Goal: Find contact information: Find contact information

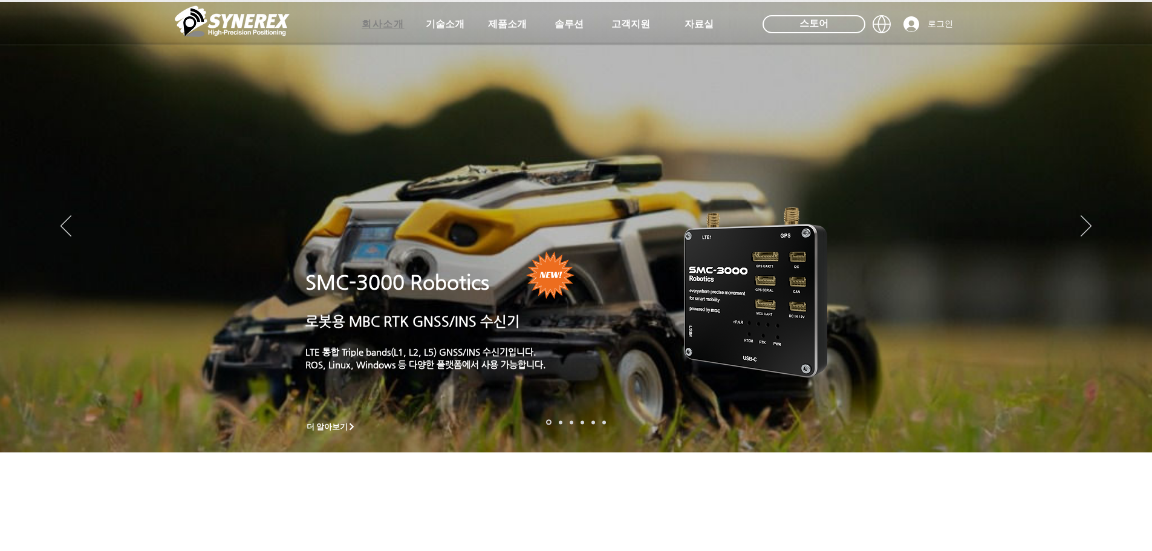
click at [388, 27] on span "회사소개" at bounding box center [383, 24] width 42 height 13
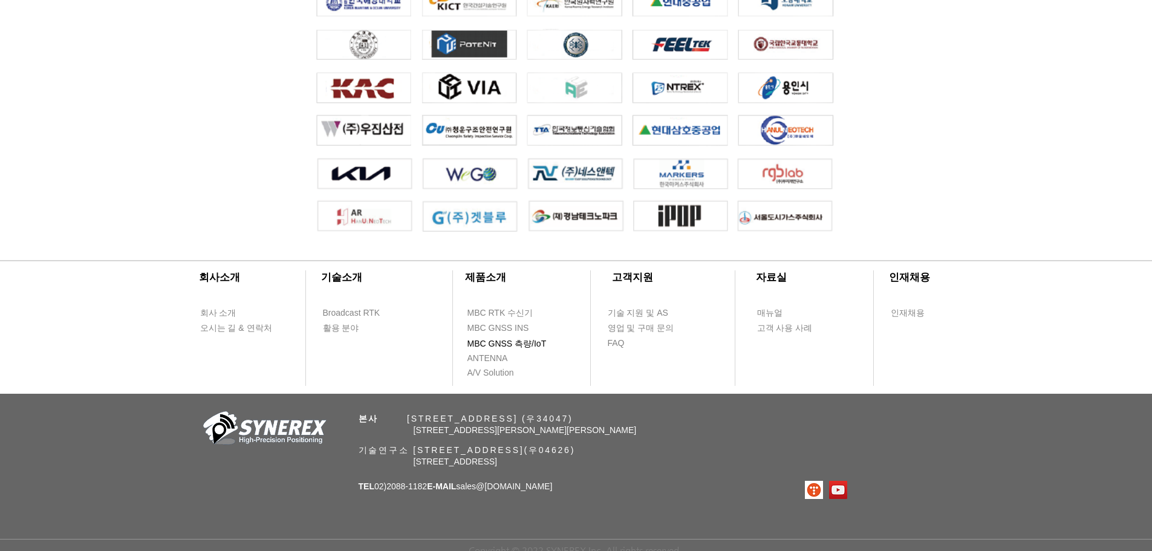
scroll to position [2687, 0]
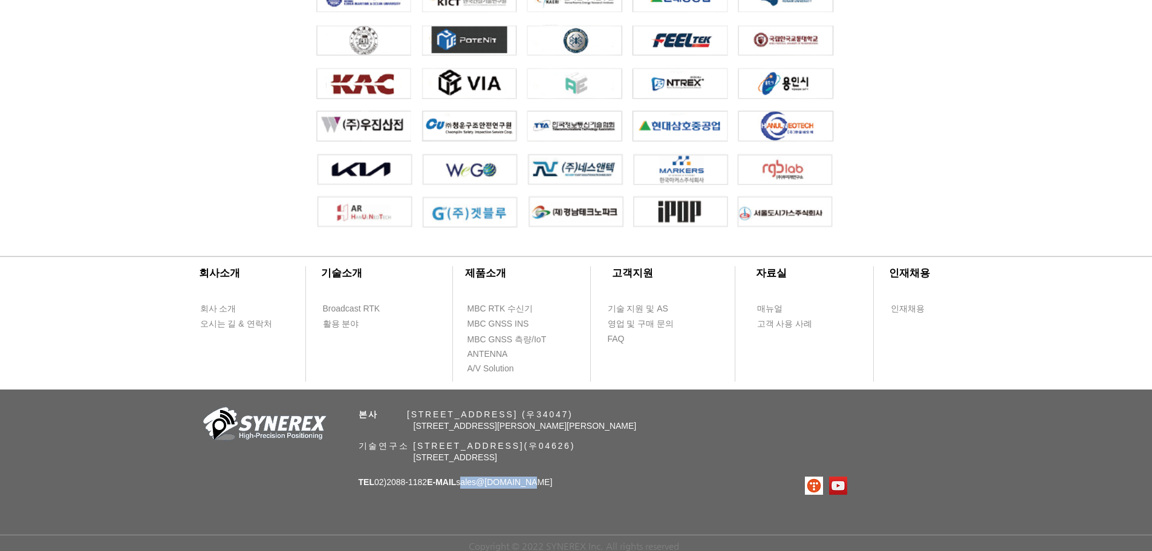
drag, startPoint x: 476, startPoint y: 482, endPoint x: 539, endPoint y: 479, distance: 63.0
click at [539, 479] on span "TEL 02)2088-1182 E-MAIL sales @synerex.kr" at bounding box center [456, 482] width 194 height 10
click at [486, 485] on span "TEL 02)2088-1182 E-MAIL sales @synerex.kr" at bounding box center [456, 482] width 194 height 10
drag, startPoint x: 476, startPoint y: 482, endPoint x: 538, endPoint y: 481, distance: 62.9
click at [538, 481] on span "TEL 02)2088-1182 E-MAIL sales @synerex.kr" at bounding box center [456, 482] width 194 height 10
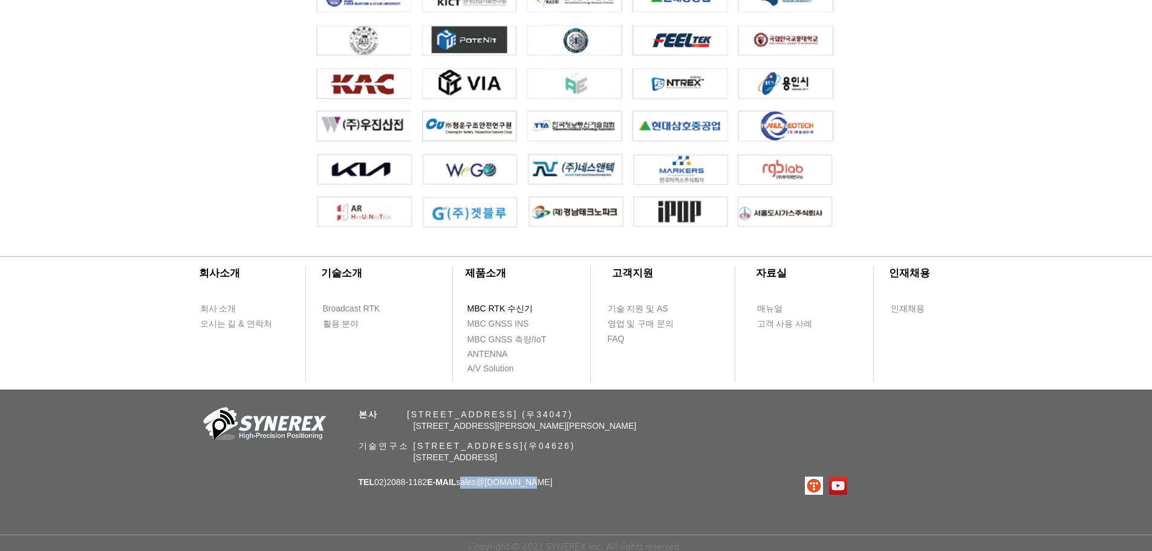
copy span "sales @synerex.kr"
